Goal: Task Accomplishment & Management: Complete application form

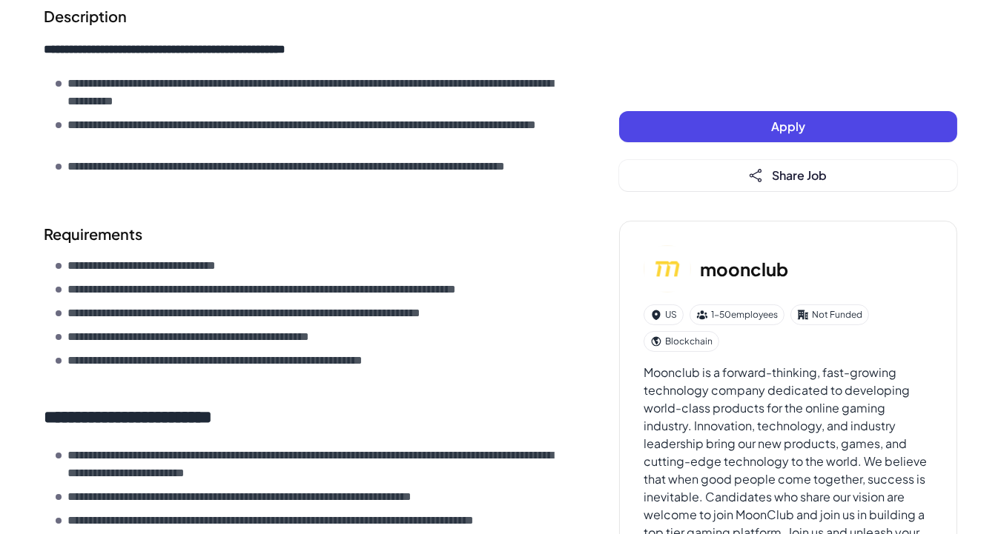
scroll to position [666, 0]
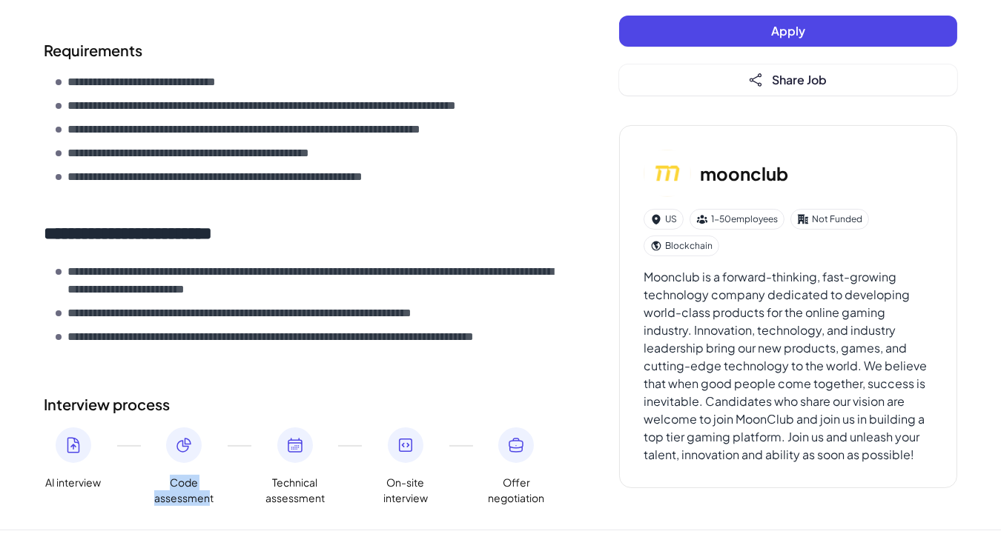
drag, startPoint x: 163, startPoint y: 478, endPoint x: 211, endPoint y: 506, distance: 55.8
click at [236, 505] on div "AI interview Code assessment Technical assessment On-site interview Offer negot…" at bounding box center [302, 467] width 516 height 79
drag, startPoint x: 264, startPoint y: 491, endPoint x: 346, endPoint y: 506, distance: 83.7
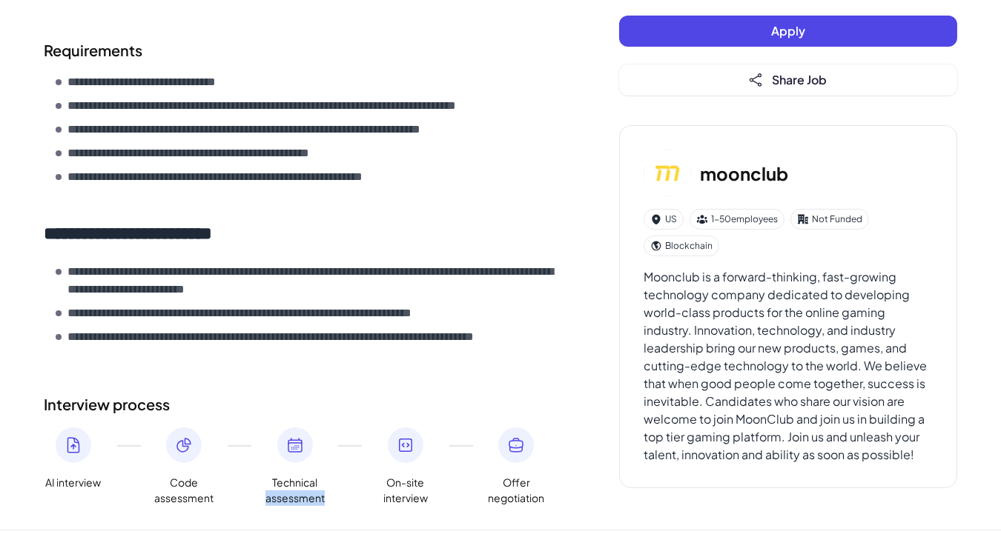
drag, startPoint x: 365, startPoint y: 492, endPoint x: 446, endPoint y: 506, distance: 82.7
drag, startPoint x: 447, startPoint y: 506, endPoint x: 395, endPoint y: 487, distance: 55.4
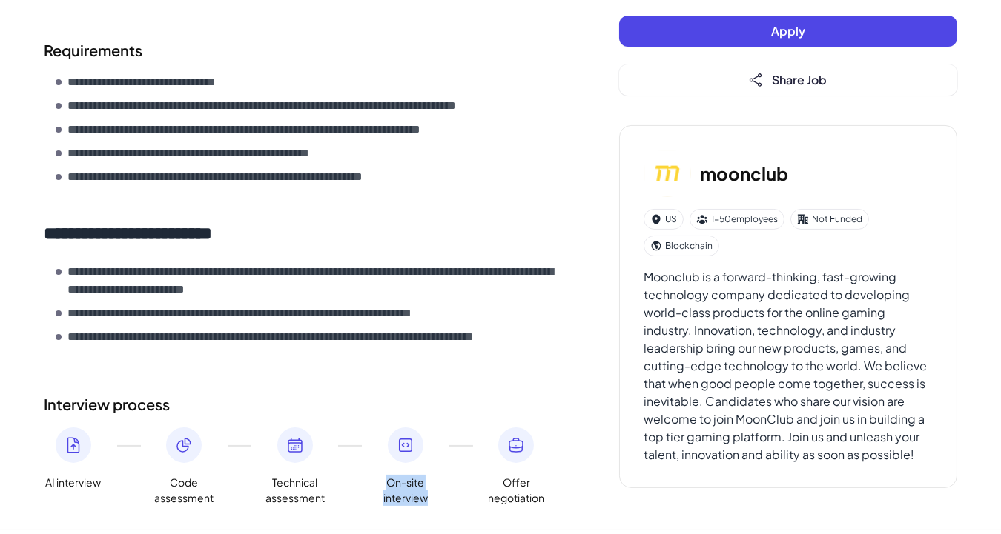
click at [457, 500] on div "AI interview Code assessment Technical assessment On-site interview Offer negot…" at bounding box center [302, 467] width 516 height 79
click at [848, 30] on button "Apply" at bounding box center [788, 31] width 338 height 31
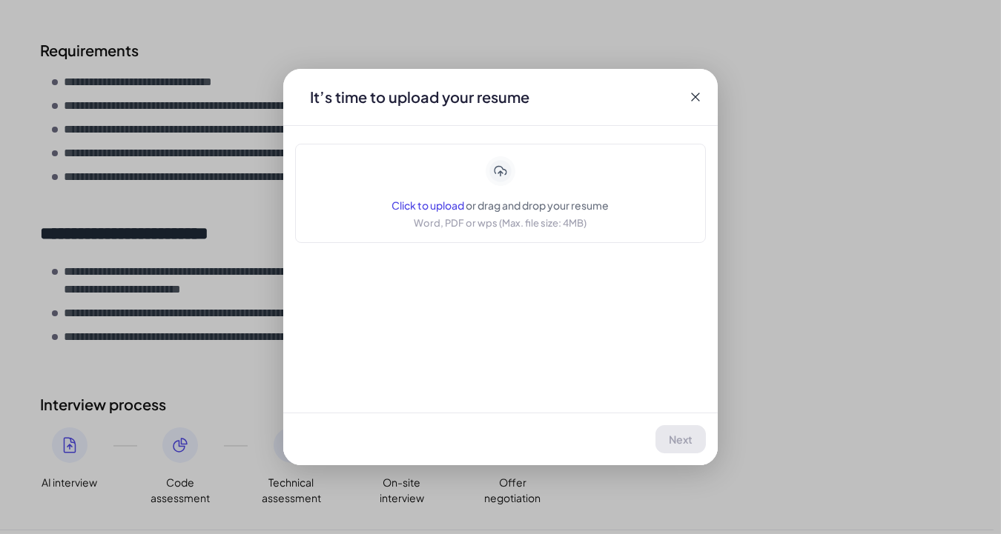
click at [532, 235] on div "Click to upload or drag and drop your resume Word, PDF or wps (Max. file size: …" at bounding box center [500, 193] width 411 height 99
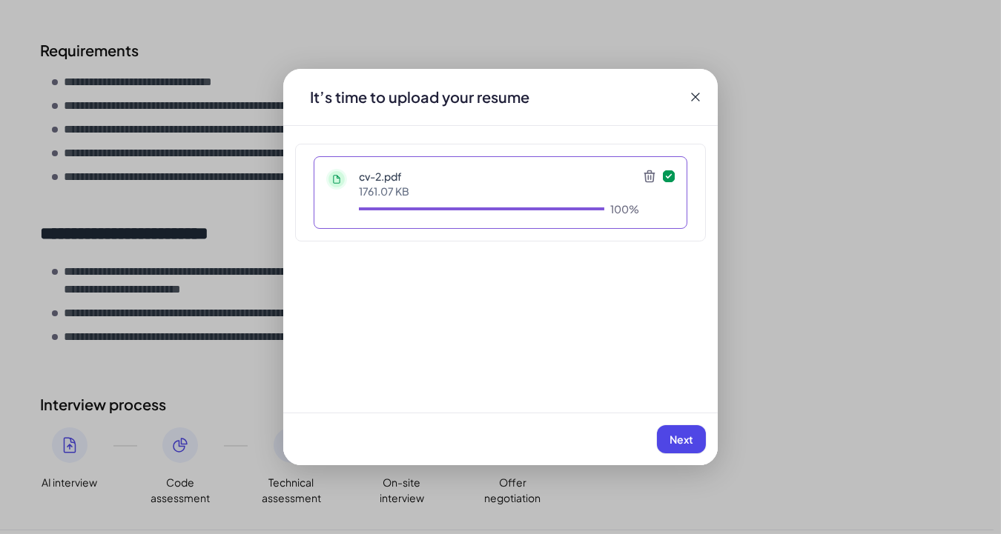
click at [681, 444] on span "Next" at bounding box center [681, 439] width 24 height 13
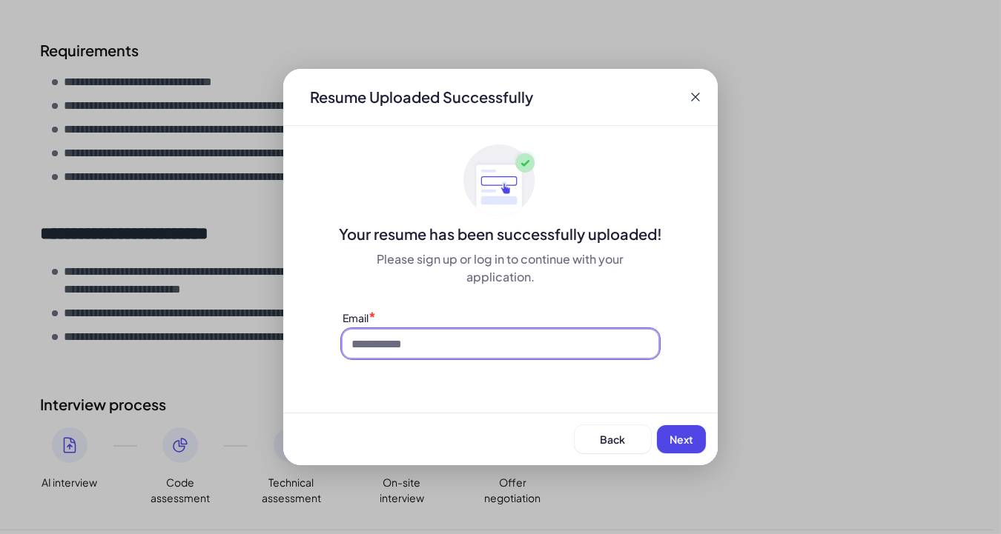
click at [503, 347] on input at bounding box center [500, 344] width 316 height 28
click at [359, 342] on input "**********" at bounding box center [500, 344] width 316 height 28
type input "**********"
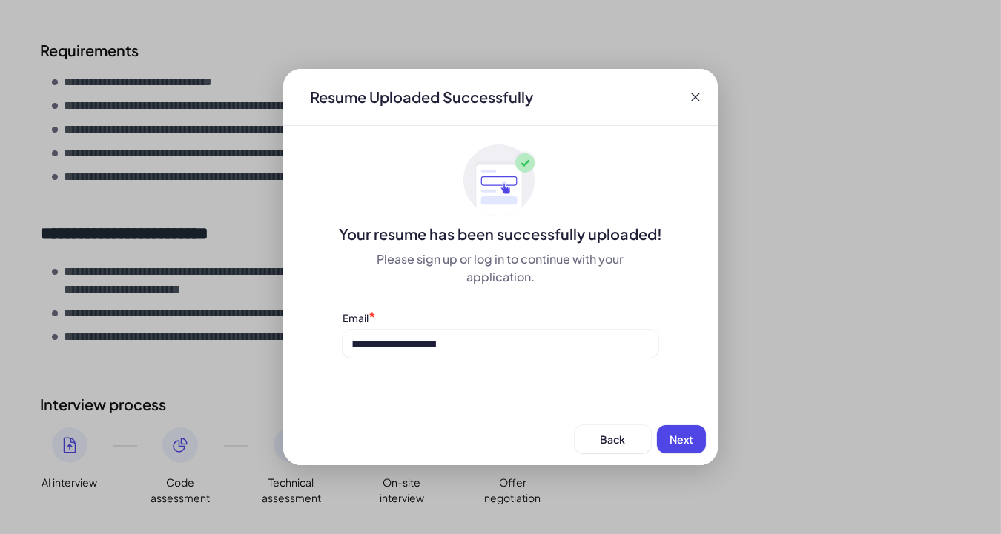
click at [702, 437] on button "Next" at bounding box center [681, 439] width 49 height 28
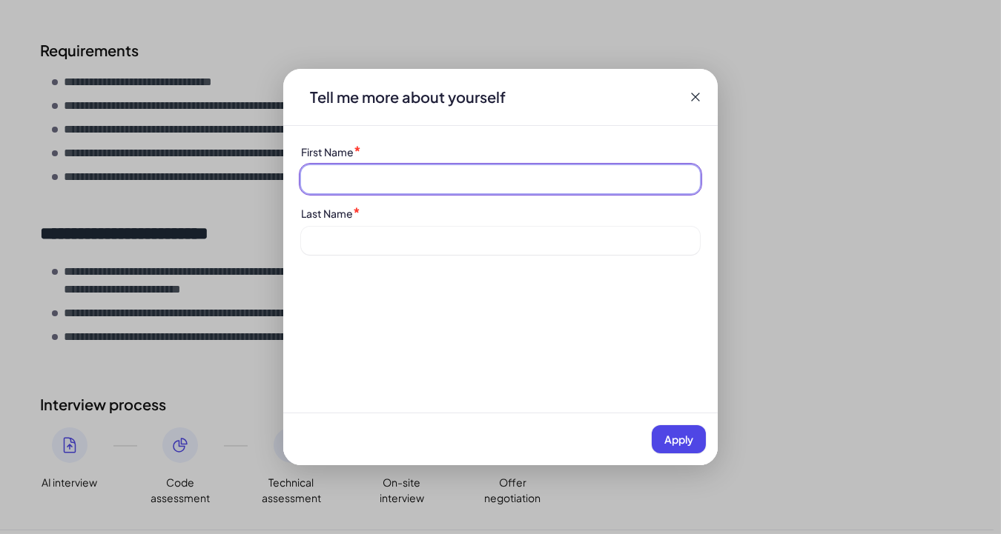
click at [574, 188] on input at bounding box center [500, 179] width 399 height 28
type input "**"
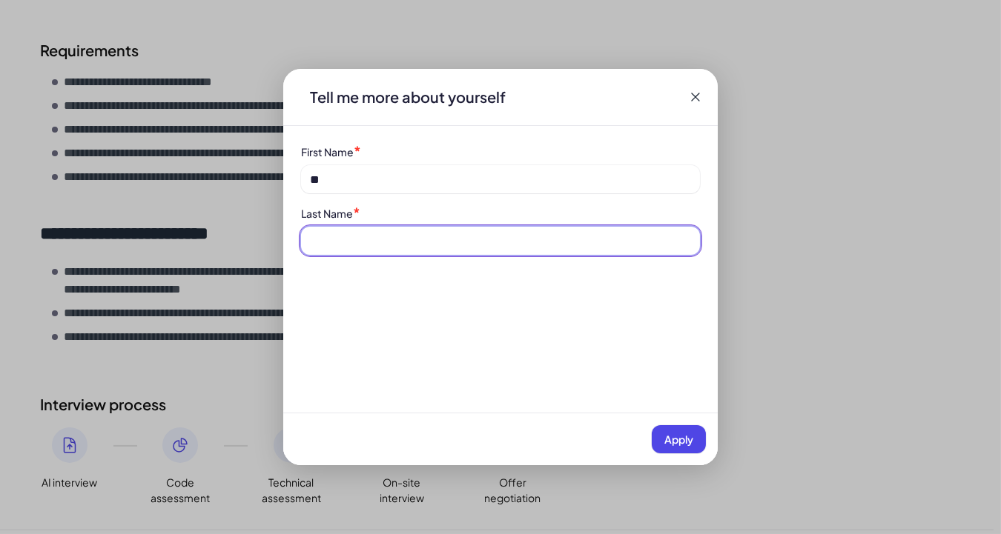
click at [618, 250] on input at bounding box center [500, 241] width 399 height 28
type input "****"
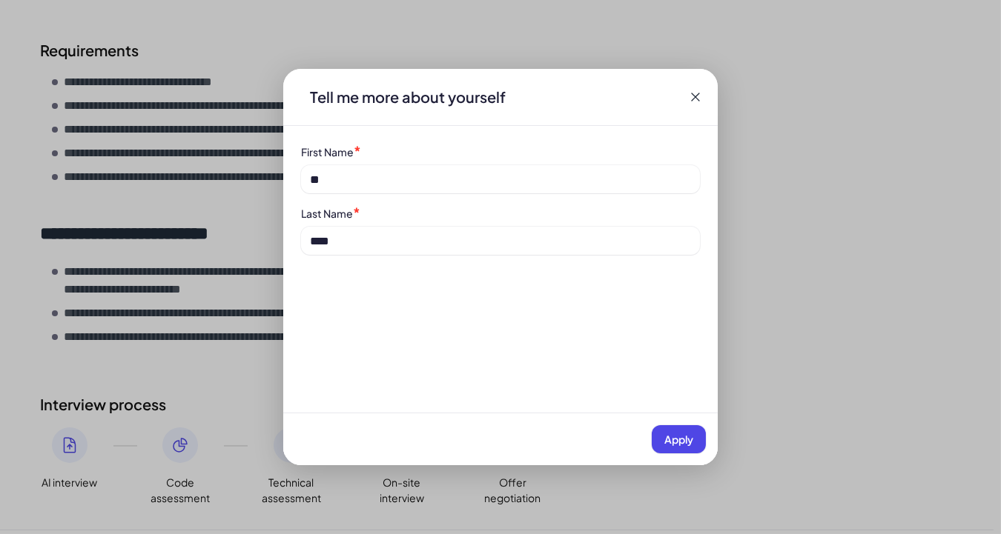
click at [669, 433] on span "Apply" at bounding box center [678, 439] width 29 height 13
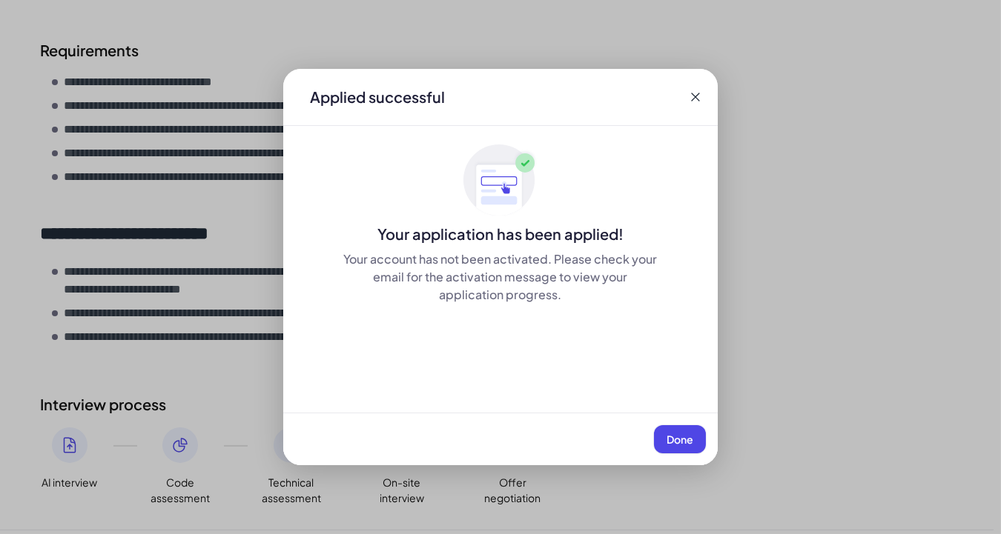
click at [669, 433] on span "Done" at bounding box center [679, 439] width 27 height 13
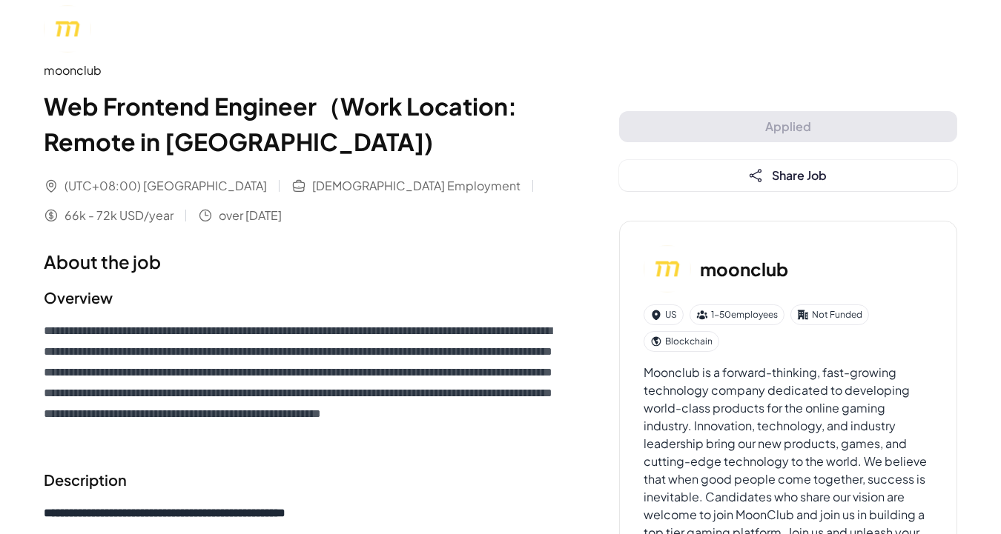
scroll to position [0, 0]
